Goal: Navigation & Orientation: Find specific page/section

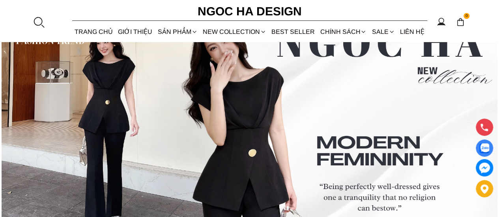
scroll to position [3098, 0]
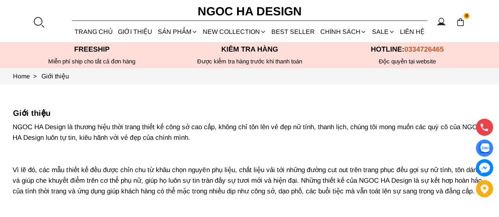
click at [485, 168] on img at bounding box center [483, 167] width 17 height 17
